Goal: Information Seeking & Learning: Learn about a topic

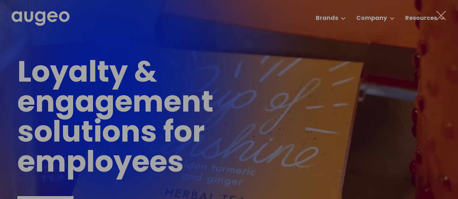
click at [336, 16] on div at bounding box center [229, 99] width 458 height 199
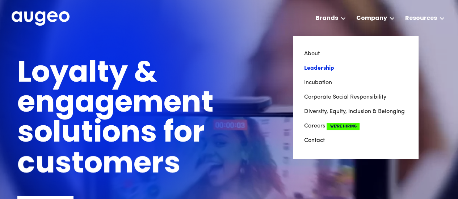
click at [322, 67] on link "Leadership" at bounding box center [354, 68] width 103 height 14
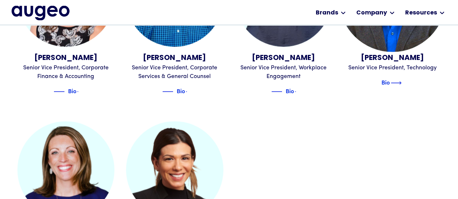
click at [399, 79] on img at bounding box center [395, 83] width 11 height 9
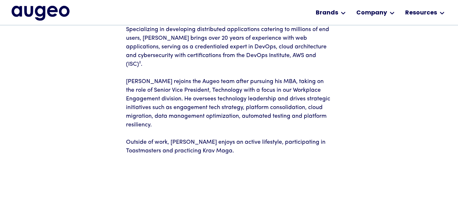
scroll to position [146, 0]
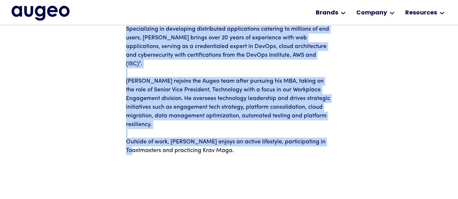
drag, startPoint x: 118, startPoint y: 136, endPoint x: 146, endPoint y: 131, distance: 28.2
click at [146, 131] on div "Back Nathaniel Engelsen Senior Vice President, Technology Nathaniel Engelsen is…" at bounding box center [228, 29] width 423 height 252
click at [145, 138] on p "Outside of work, Nathaniel enjoys an active lifestyle, participating in Toastma…" at bounding box center [229, 146] width 206 height 17
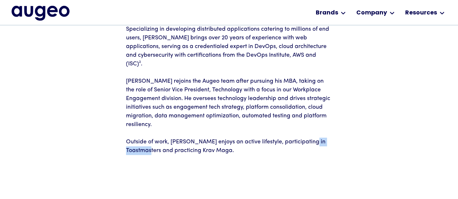
drag, startPoint x: 161, startPoint y: 135, endPoint x: 127, endPoint y: 133, distance: 34.8
click at [127, 138] on p "Outside of work, Nathaniel enjoys an active lifestyle, participating in Toastma…" at bounding box center [229, 146] width 206 height 17
click at [203, 138] on p "Outside of work, Nathaniel enjoys an active lifestyle, participating in Toastma…" at bounding box center [229, 146] width 206 height 17
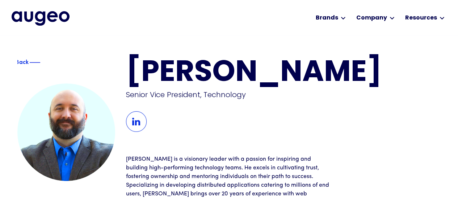
scroll to position [0, 0]
